Goal: Check status: Check status

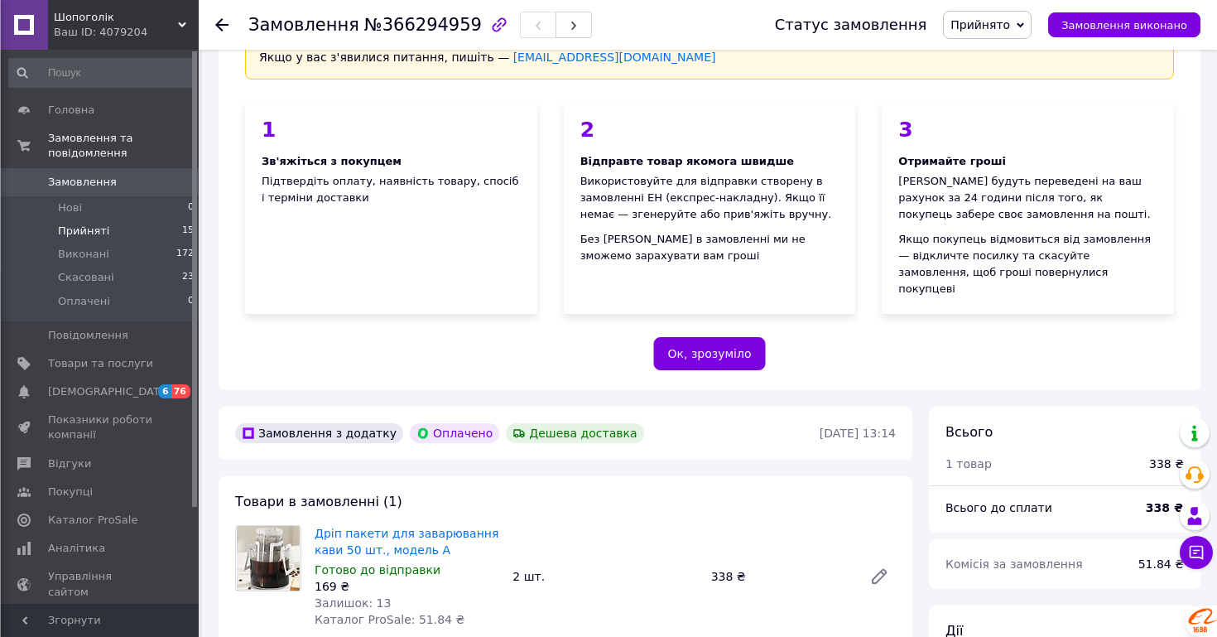
click at [75, 224] on span "Прийняті" at bounding box center [83, 231] width 51 height 15
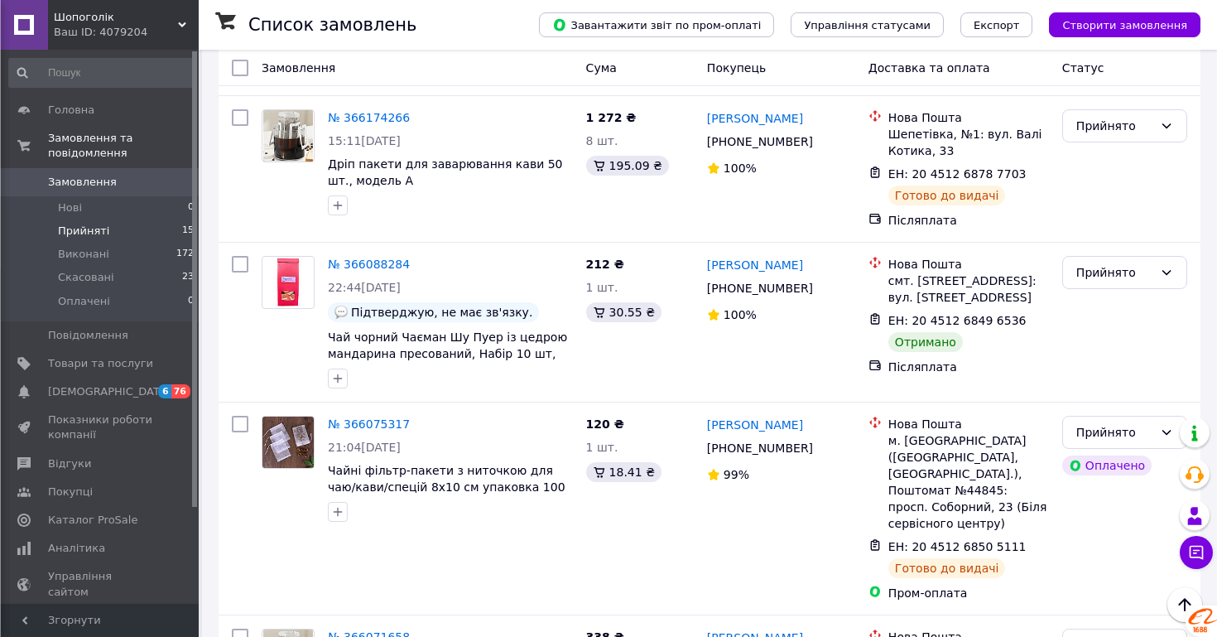
scroll to position [1235, 0]
click at [1138, 262] on div "Прийнято" at bounding box center [1114, 271] width 77 height 18
click at [1106, 225] on li "Виконано" at bounding box center [1124, 225] width 123 height 30
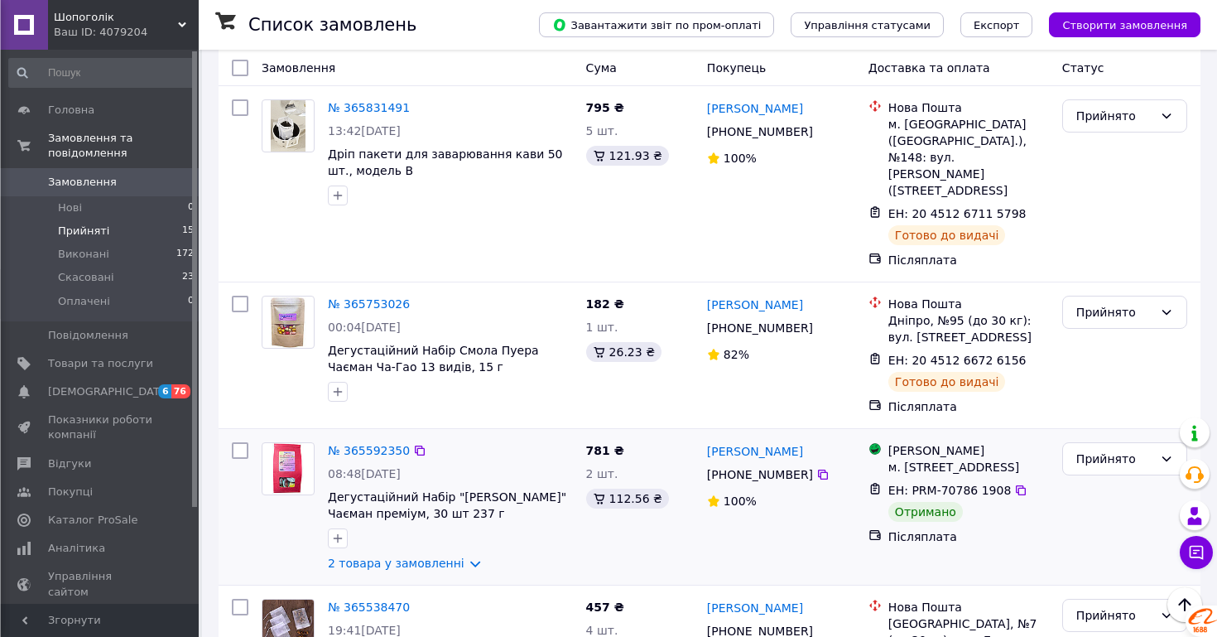
scroll to position [2174, 0]
click at [1136, 449] on div "Прийнято" at bounding box center [1114, 458] width 77 height 18
click at [1119, 306] on li "Виконано" at bounding box center [1124, 312] width 123 height 30
click at [459, 556] on link "2 товара у замовленні" at bounding box center [396, 562] width 137 height 13
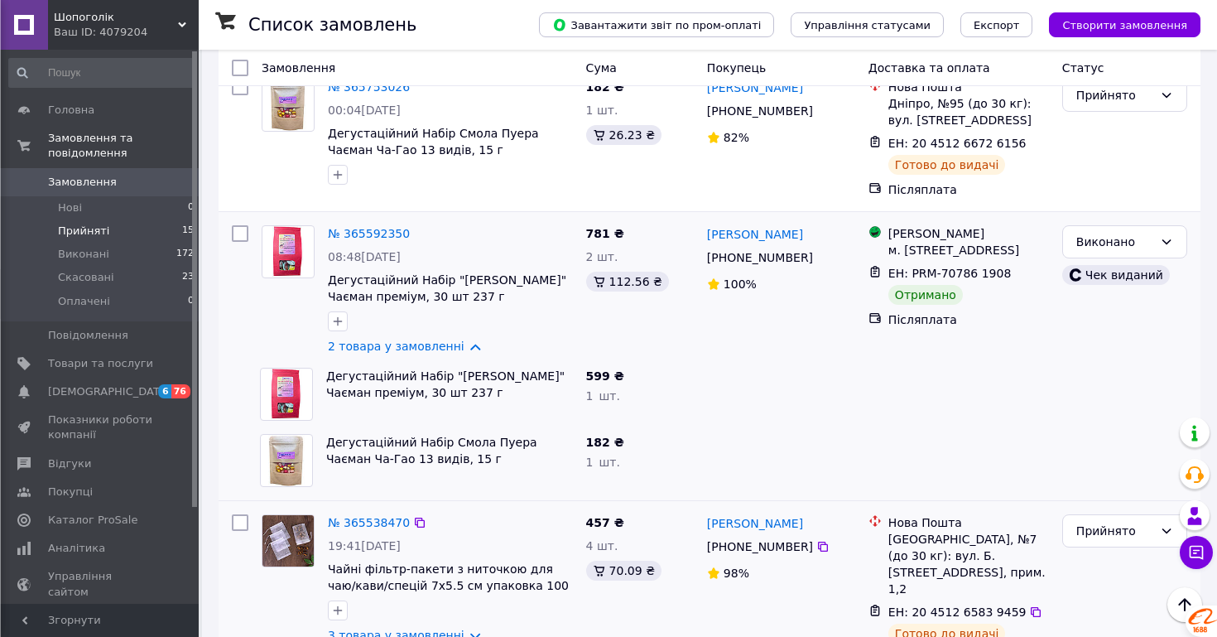
scroll to position [2398, 0]
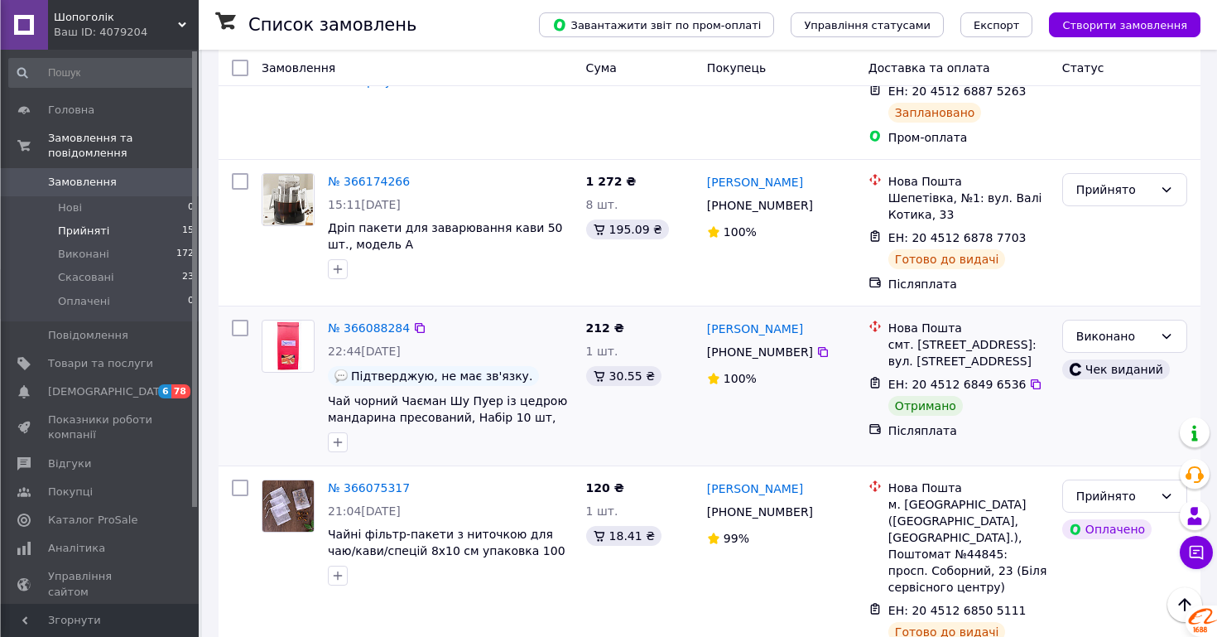
scroll to position [1176, 0]
